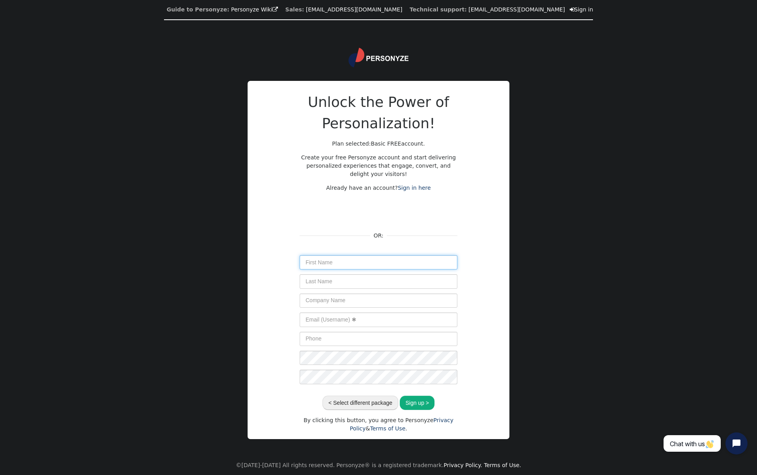
click at [372, 263] on input "text" at bounding box center [379, 262] width 158 height 14
type input "demo"
click at [372, 280] on input "text" at bounding box center [379, 281] width 158 height 14
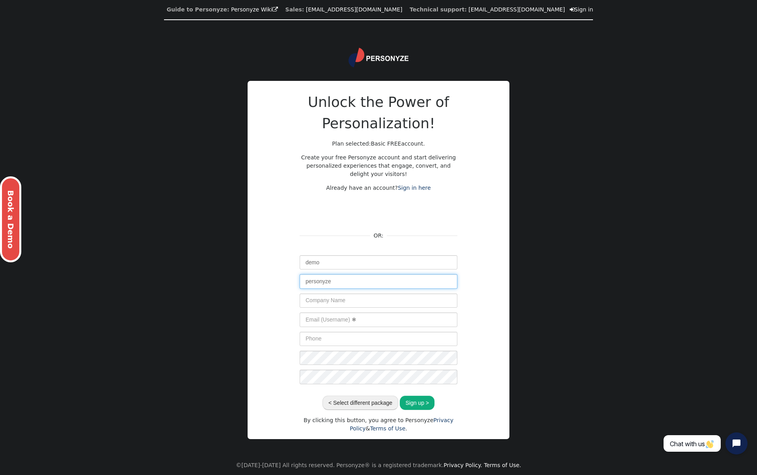
type input "personyze"
drag, startPoint x: 309, startPoint y: 261, endPoint x: 302, endPoint y: 261, distance: 6.3
click at [302, 261] on input "demo" at bounding box center [379, 262] width 158 height 14
type input "Demo"
click at [306, 283] on input "personyze" at bounding box center [379, 281] width 158 height 14
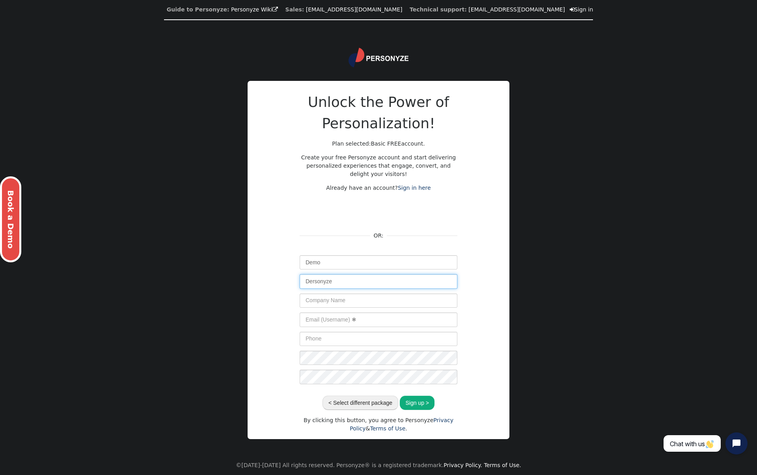
type input "Dersonyze"
click at [316, 263] on input "Demo" at bounding box center [379, 262] width 158 height 14
click at [333, 324] on input "text" at bounding box center [379, 319] width 158 height 14
paste input "Demo"
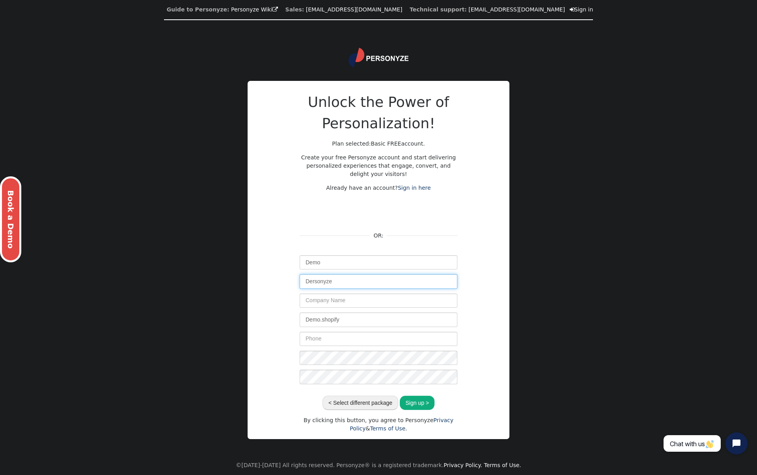
click at [336, 284] on input "Dersonyze" at bounding box center [379, 281] width 158 height 14
click at [329, 320] on input "Demo.shopify" at bounding box center [379, 319] width 158 height 14
paste input "text"
click at [395, 322] on input "demo shopify" at bounding box center [379, 319] width 158 height 14
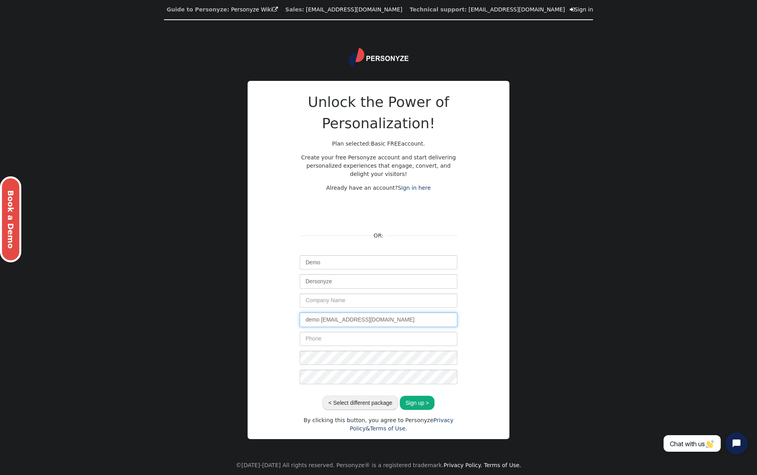
drag, startPoint x: 340, startPoint y: 319, endPoint x: 287, endPoint y: 320, distance: 53.6
click at [286, 320] on div "Unlock the Power of Personalization! Plan selected: Basic FREE account. Create …" at bounding box center [378, 261] width 237 height 341
type input "demo [EMAIL_ADDRESS][DOMAIN_NAME]"
click at [517, 342] on div "Guide to Personyze: Personyze Wiki  Sales: [EMAIL_ADDRESS][DOMAIN_NAME] Techni…" at bounding box center [378, 237] width 757 height 475
click at [418, 402] on button "Sign up >" at bounding box center [417, 403] width 35 height 14
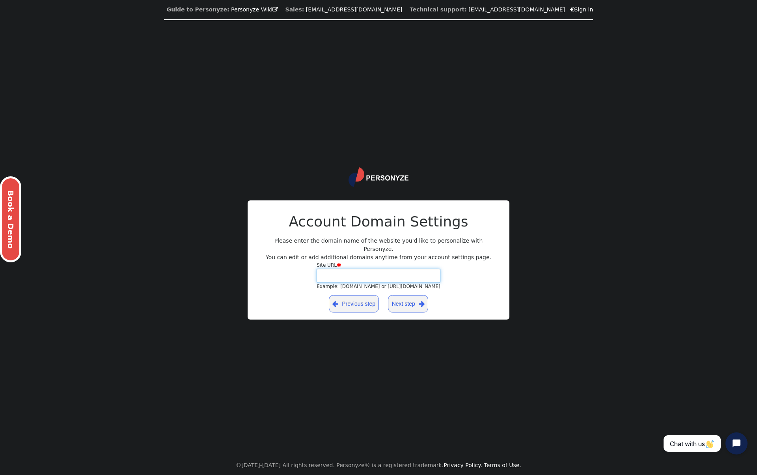
click at [336, 277] on input "Site URL  Example: [DOMAIN_NAME] or [URL][DOMAIN_NAME]" at bounding box center [379, 276] width 124 height 14
paste input "[URL][DOMAIN_NAME]"
type input "[URL][DOMAIN_NAME]"
click at [415, 299] on link "Next step " at bounding box center [408, 303] width 40 height 17
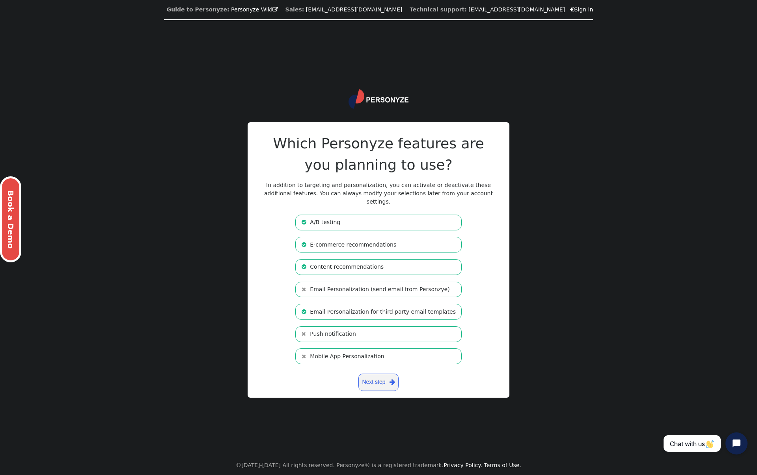
click at [342, 240] on li " E-commerce recommendations" at bounding box center [378, 245] width 166 height 16
click at [342, 261] on li " Content recommendations" at bounding box center [378, 267] width 166 height 16
click at [342, 287] on li " Email Personalization (send email from Personzye)" at bounding box center [378, 290] width 166 height 16
click at [340, 306] on li " Email Personalization for third party email templates" at bounding box center [378, 312] width 166 height 16
click at [384, 377] on link "Next step " at bounding box center [378, 381] width 40 height 17
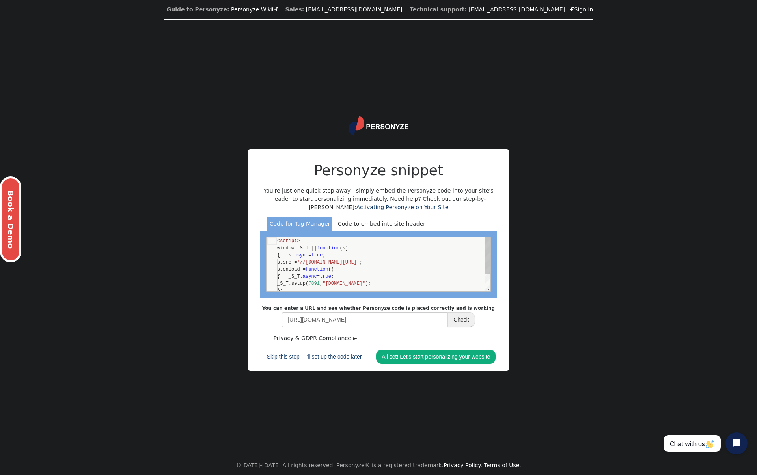
scroll to position [71, 0]
click at [407, 355] on link "All set! Let's start personalizing your website" at bounding box center [435, 356] width 119 height 14
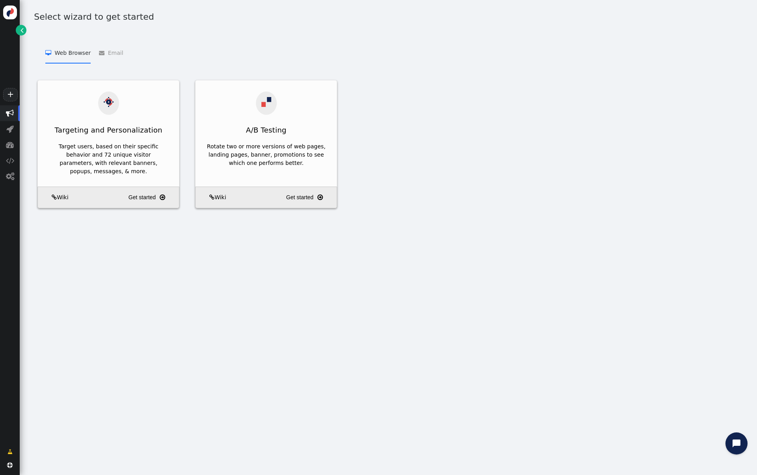
click at [22, 30] on span "" at bounding box center [22, 30] width 3 height 8
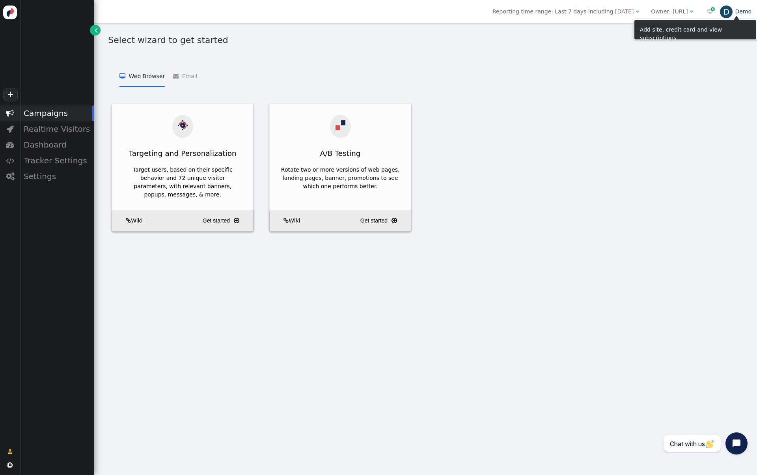
click at [724, 12] on div "D" at bounding box center [726, 12] width 13 height 13
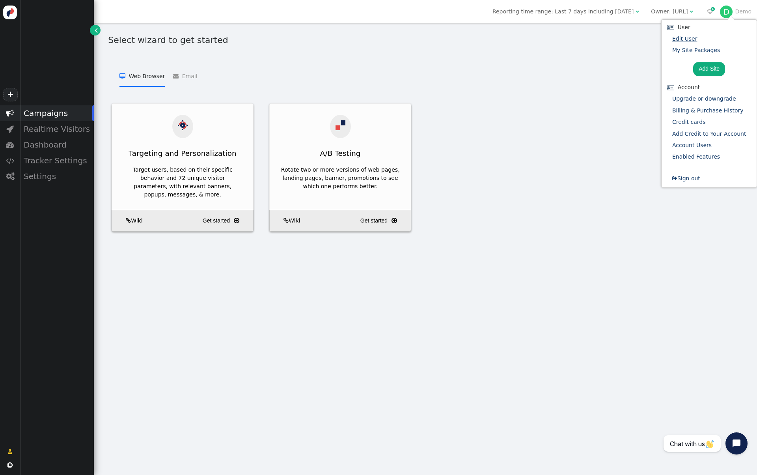
click at [695, 40] on link "Edit User" at bounding box center [684, 38] width 25 height 6
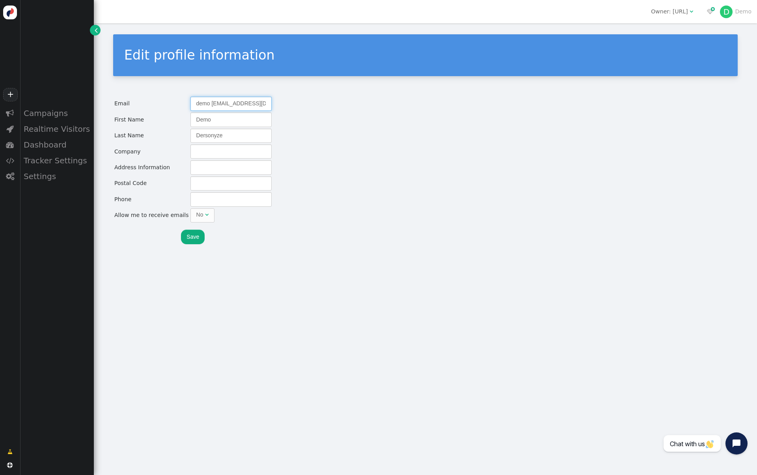
drag, startPoint x: 204, startPoint y: 101, endPoint x: 166, endPoint y: 101, distance: 37.9
click at [166, 101] on tr "Email demo shopify@personyze.com" at bounding box center [193, 103] width 158 height 15
click at [201, 105] on input "demo shopify@personyze.com" at bounding box center [230, 104] width 81 height 14
drag, startPoint x: 205, startPoint y: 105, endPoint x: 179, endPoint y: 104, distance: 26.0
click at [179, 104] on tr "Email demo shopify@personyze.com" at bounding box center [193, 103] width 158 height 15
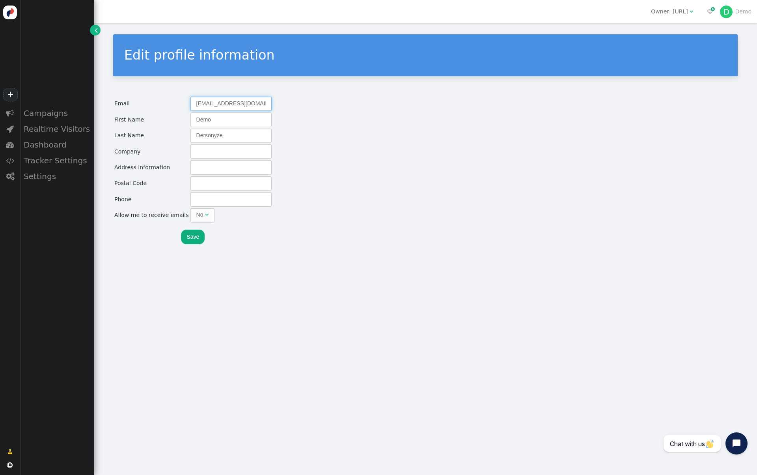
click at [230, 105] on input "[EMAIL_ADDRESS][DOMAIN_NAME]" at bounding box center [230, 104] width 81 height 14
type input "[EMAIL_ADDRESS][DOMAIN_NAME]"
click at [194, 241] on button "Save" at bounding box center [193, 237] width 24 height 14
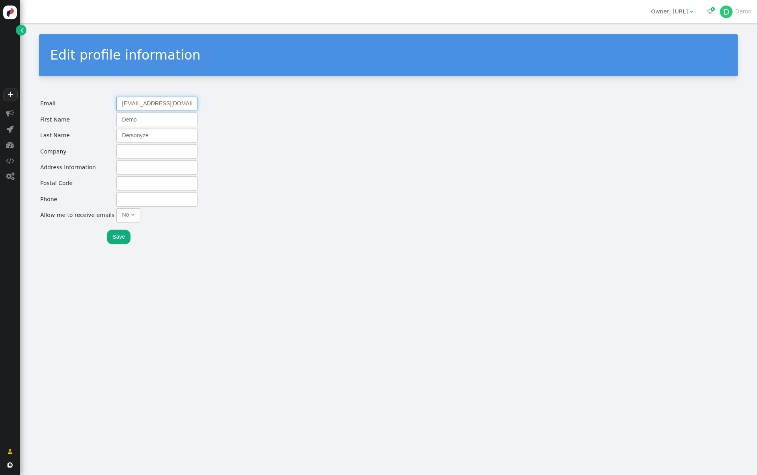
click at [165, 103] on input "[EMAIL_ADDRESS][DOMAIN_NAME]" at bounding box center [156, 104] width 81 height 14
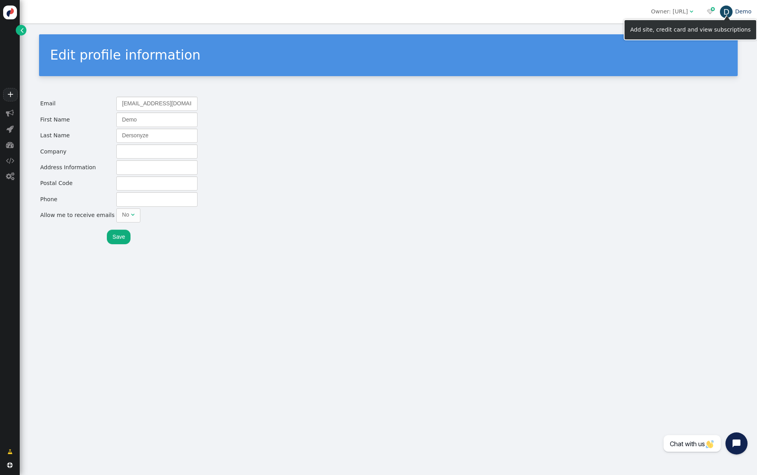
click at [725, 11] on div "D" at bounding box center [726, 12] width 13 height 13
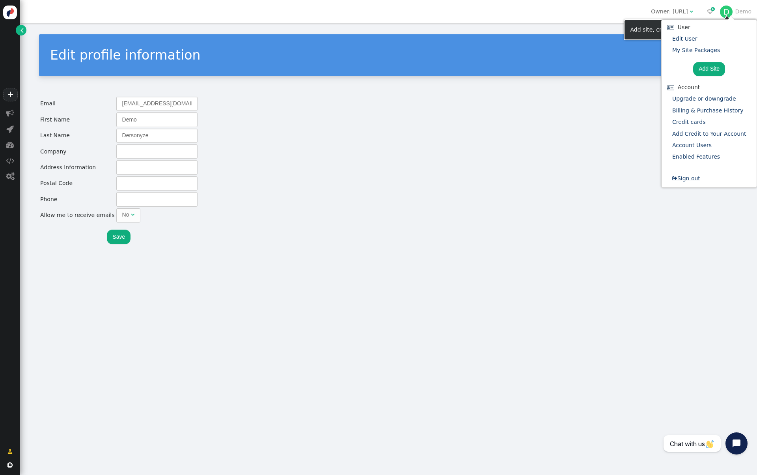
click at [695, 180] on link " Sign out" at bounding box center [686, 178] width 28 height 6
